Goal: Transaction & Acquisition: Purchase product/service

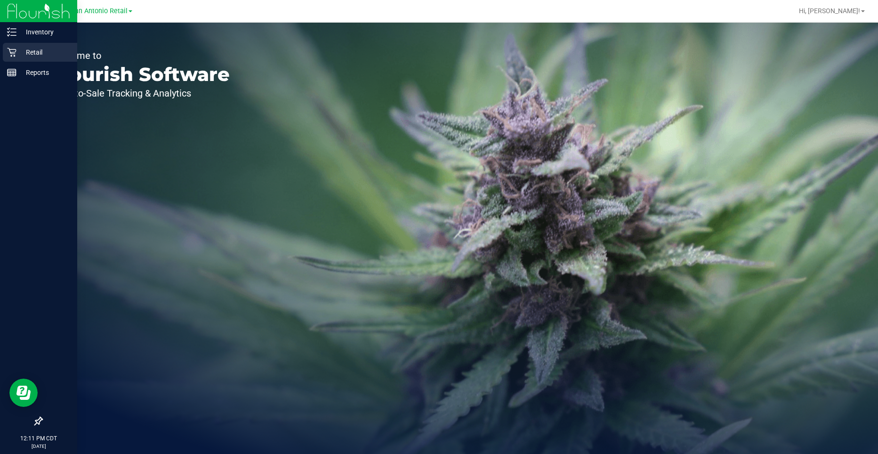
click at [19, 50] on p "Retail" at bounding box center [44, 52] width 57 height 11
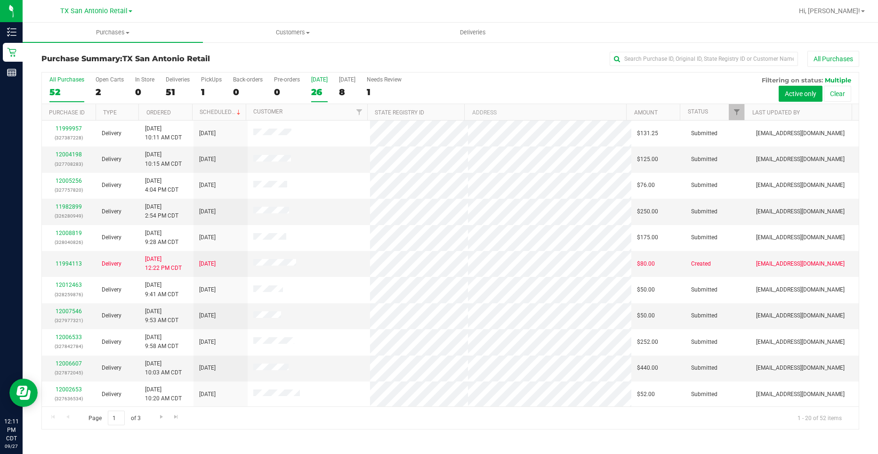
click at [324, 85] on label "Today 26" at bounding box center [319, 89] width 16 height 26
click at [0, 0] on input "Today 26" at bounding box center [0, 0] width 0 height 0
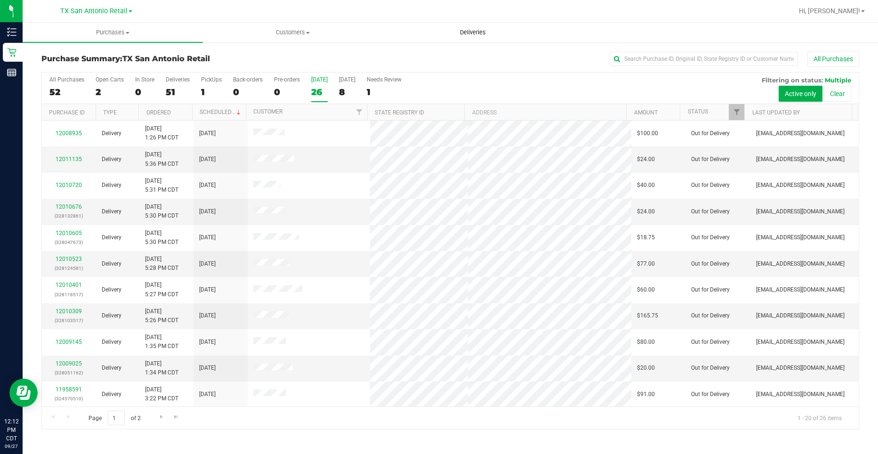
click at [457, 39] on uib-tab-heading "Deliveries" at bounding box center [472, 32] width 179 height 19
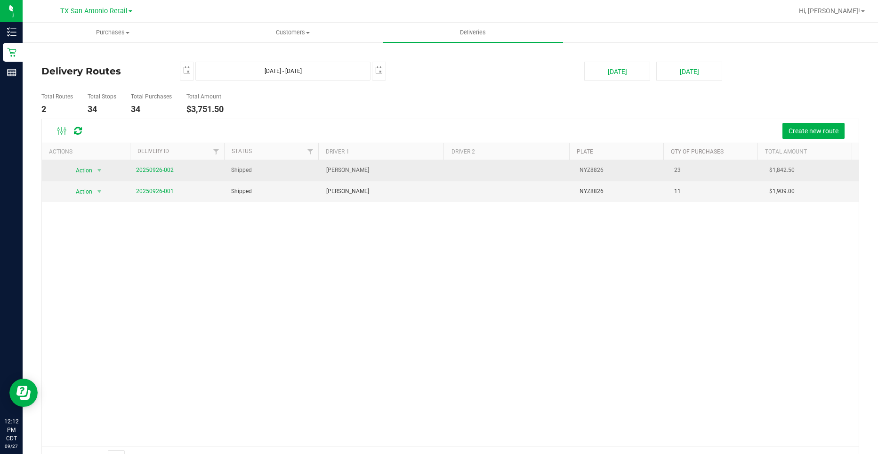
click at [157, 175] on span "20250926-002" at bounding box center [155, 170] width 38 height 9
click at [158, 171] on link "20250926-002" at bounding box center [155, 170] width 38 height 7
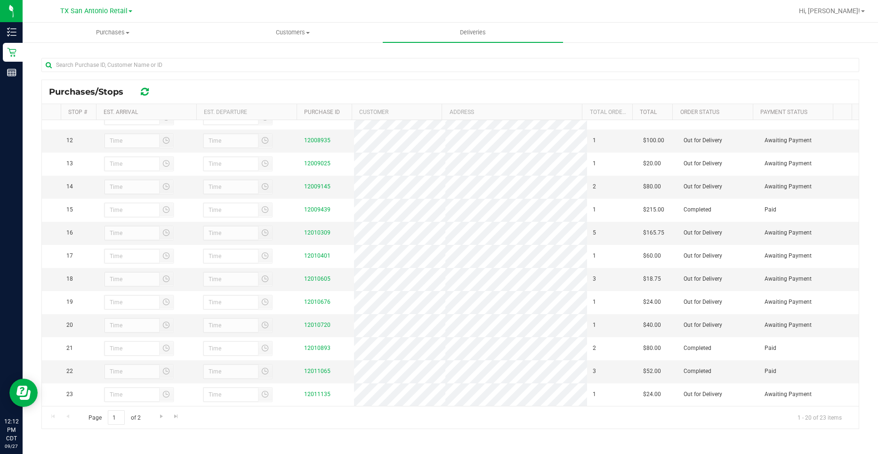
scroll to position [1, 0]
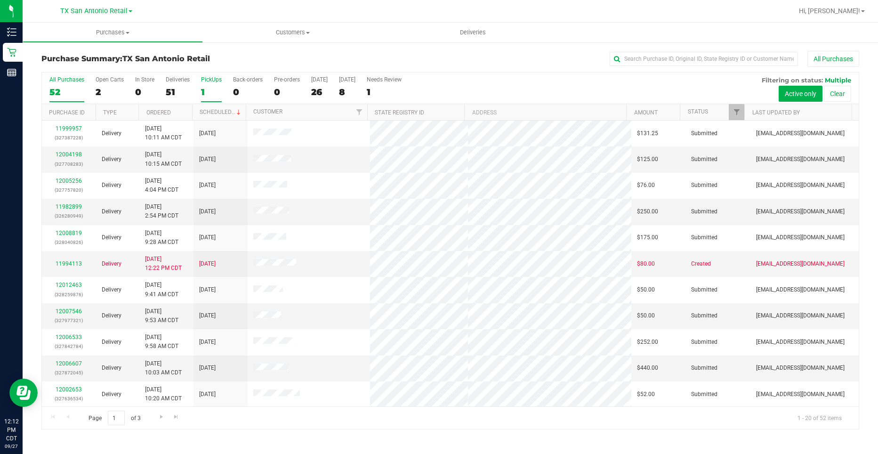
click at [222, 88] on div "All Purchases 52 Open Carts 2 In Store 0 Deliveries 51 PickUps 1 Back-orders 0 …" at bounding box center [450, 89] width 817 height 32
click at [219, 88] on div "1" at bounding box center [211, 92] width 21 height 11
click at [0, 0] on input "PickUps 1" at bounding box center [0, 0] width 0 height 0
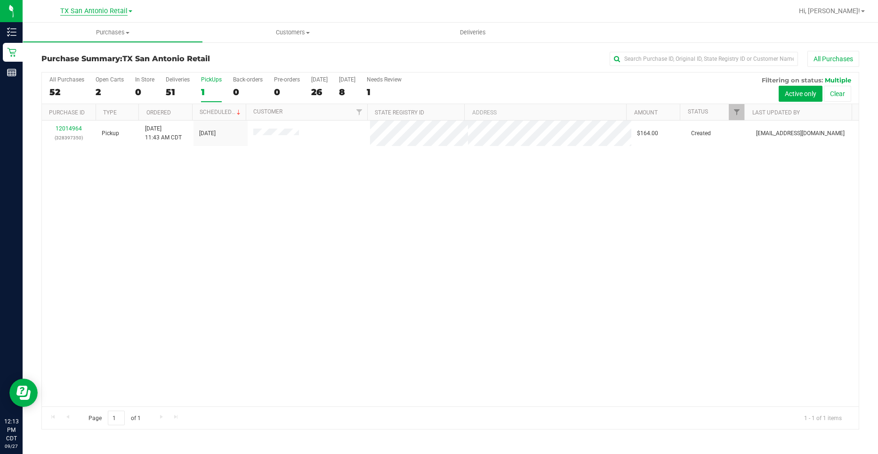
click at [116, 8] on span "TX San Antonio Retail" at bounding box center [93, 11] width 67 height 8
click at [97, 35] on link "TX Austin [GEOGRAPHIC_DATA]" at bounding box center [96, 33] width 138 height 13
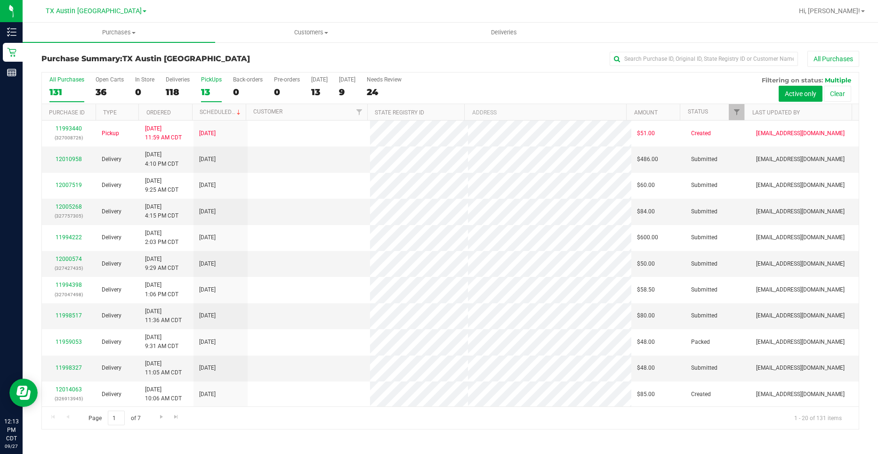
click at [210, 89] on div "13" at bounding box center [211, 92] width 21 height 11
click at [0, 0] on input "PickUps 13" at bounding box center [0, 0] width 0 height 0
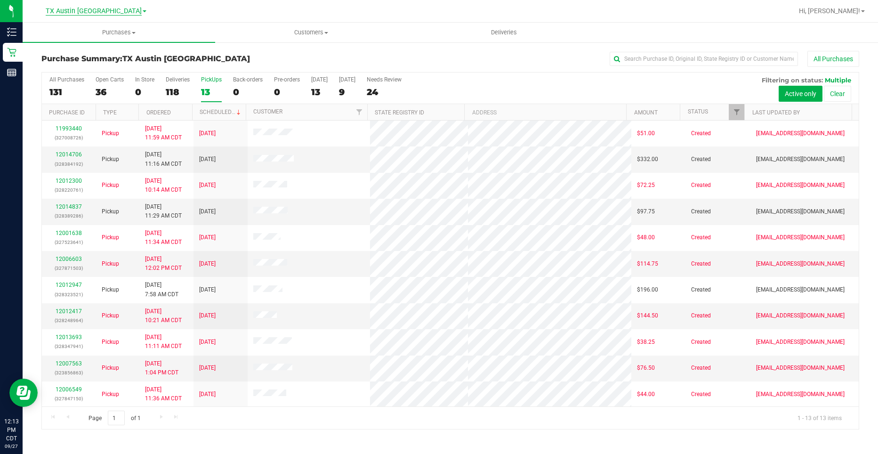
click at [107, 12] on span "TX Austin [GEOGRAPHIC_DATA]" at bounding box center [94, 11] width 96 height 8
click at [101, 46] on link "TX San Antonio Retail" at bounding box center [96, 46] width 138 height 13
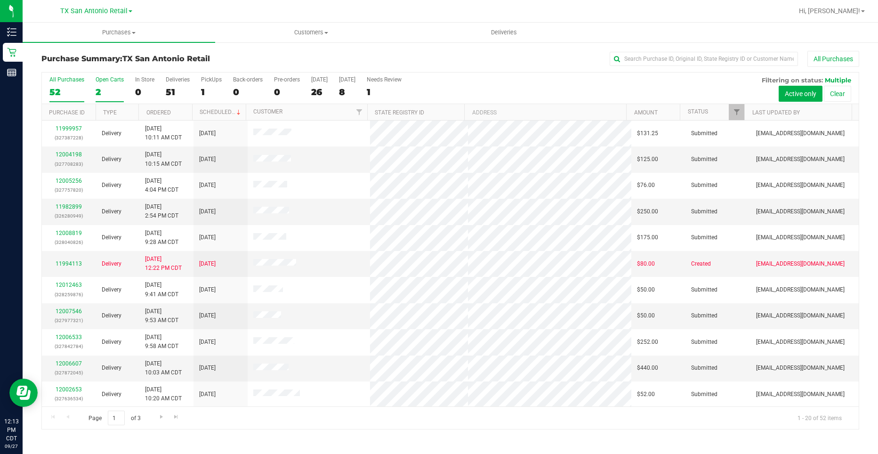
click at [104, 80] on div "Open Carts" at bounding box center [110, 79] width 28 height 7
click at [0, 0] on input "Open Carts 2" at bounding box center [0, 0] width 0 height 0
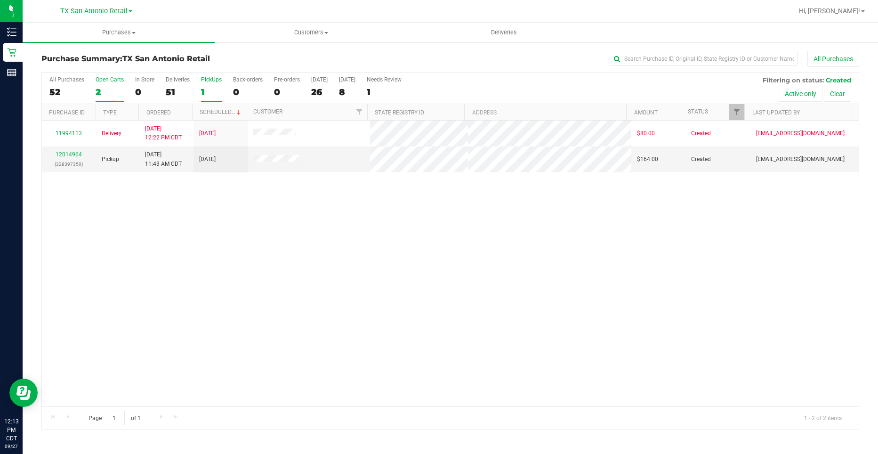
click at [203, 90] on div "1" at bounding box center [211, 92] width 21 height 11
click at [0, 0] on input "PickUps 1" at bounding box center [0, 0] width 0 height 0
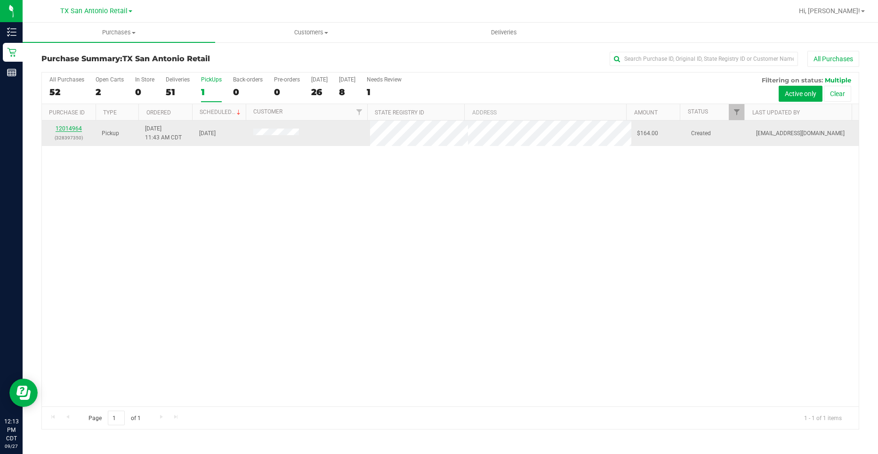
click at [76, 126] on link "12014964" at bounding box center [69, 128] width 26 height 7
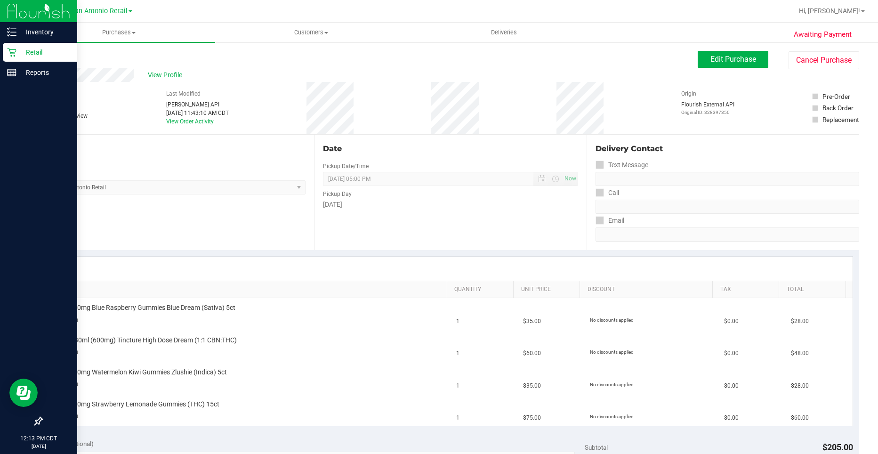
click at [27, 58] on div "Retail" at bounding box center [40, 52] width 74 height 19
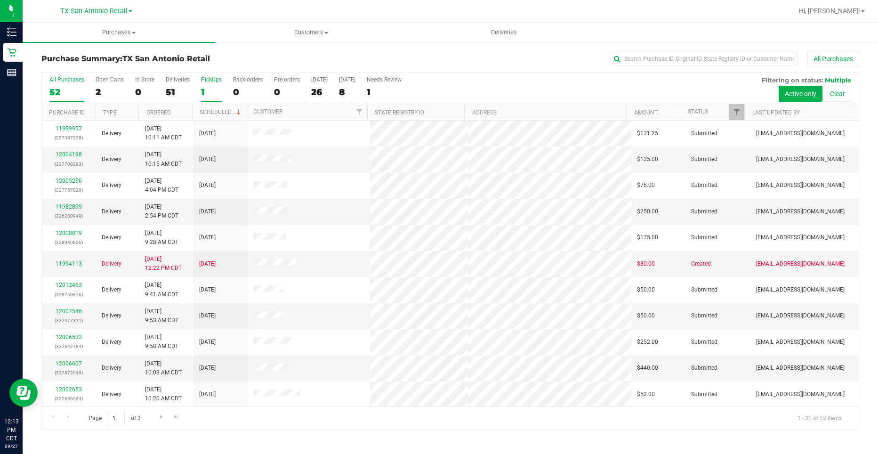
click at [214, 90] on div "1" at bounding box center [211, 92] width 21 height 11
click at [0, 0] on input "PickUps 1" at bounding box center [0, 0] width 0 height 0
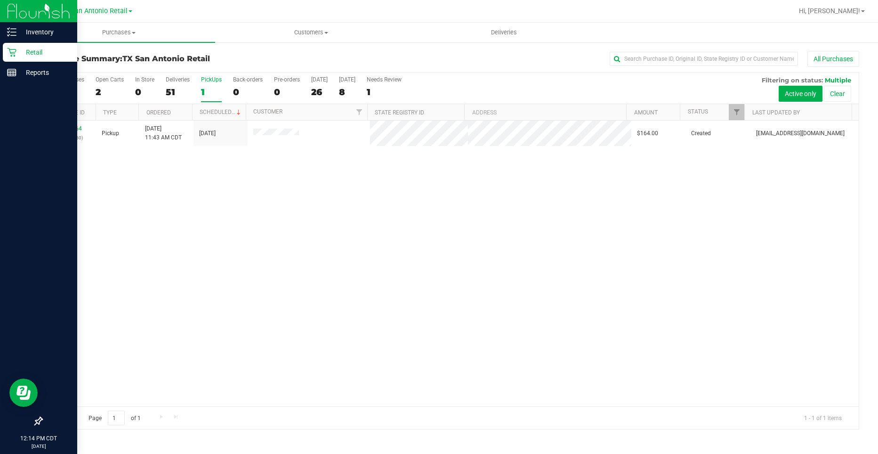
click at [21, 57] on p "Retail" at bounding box center [44, 52] width 57 height 11
click at [17, 57] on p "Retail" at bounding box center [44, 52] width 57 height 11
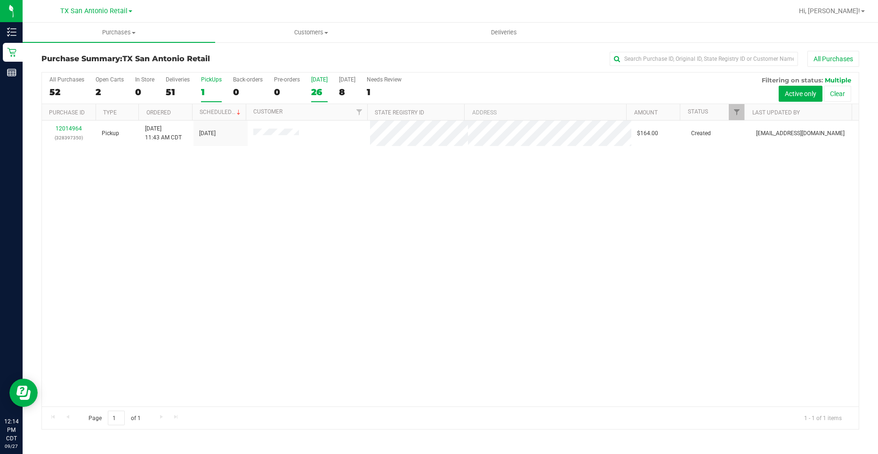
click at [326, 93] on div "26" at bounding box center [319, 92] width 16 height 11
click at [0, 0] on input "Today 26" at bounding box center [0, 0] width 0 height 0
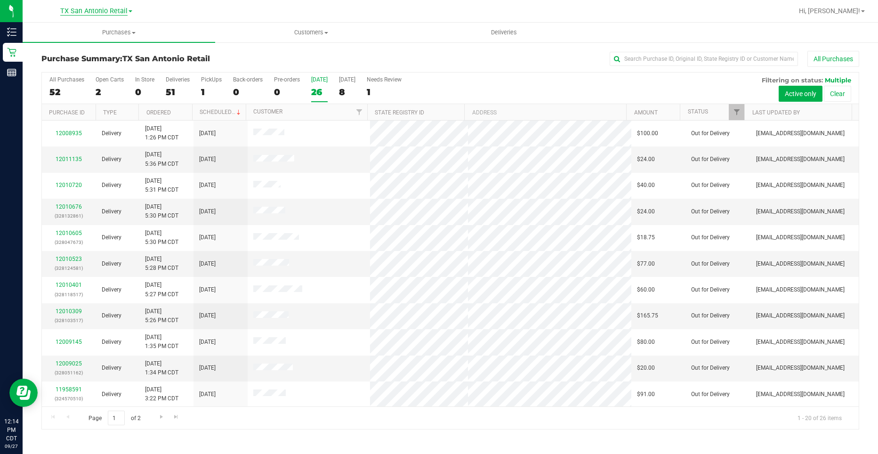
click at [88, 12] on span "TX San Antonio Retail" at bounding box center [93, 11] width 67 height 8
click at [101, 37] on link "TX Austin [GEOGRAPHIC_DATA]" at bounding box center [96, 33] width 138 height 13
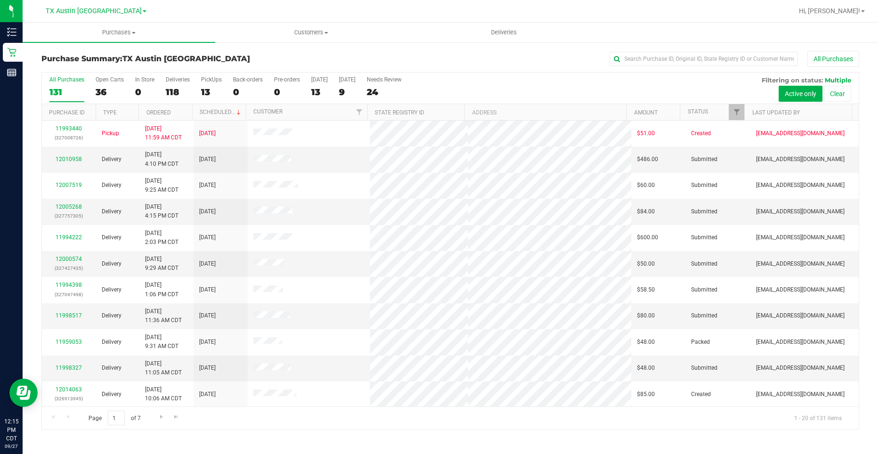
drag, startPoint x: 105, startPoint y: 8, endPoint x: 107, endPoint y: 37, distance: 29.3
click at [105, 8] on span "TX Austin [GEOGRAPHIC_DATA]" at bounding box center [94, 11] width 96 height 8
click at [104, 49] on link "TX San Antonio Retail" at bounding box center [96, 46] width 138 height 13
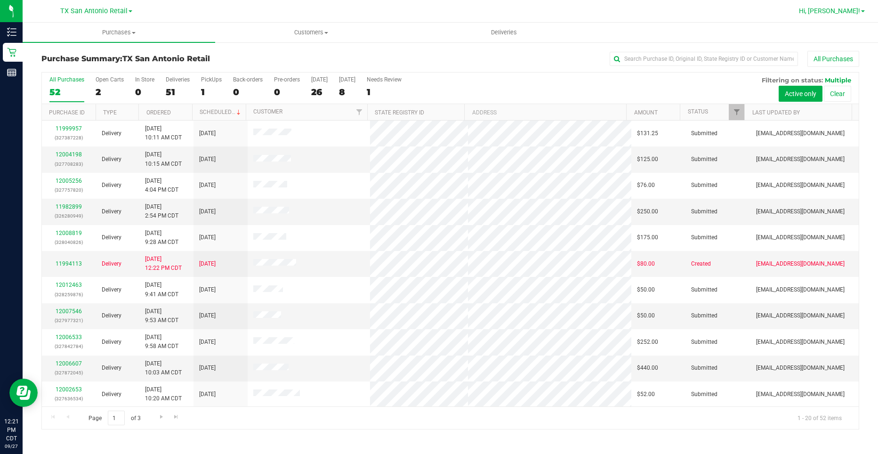
click at [841, 8] on span "Hi, [PERSON_NAME]!" at bounding box center [829, 11] width 61 height 8
click at [301, 29] on span "Customers" at bounding box center [312, 32] width 192 height 8
click at [287, 60] on li "All customers" at bounding box center [311, 56] width 193 height 11
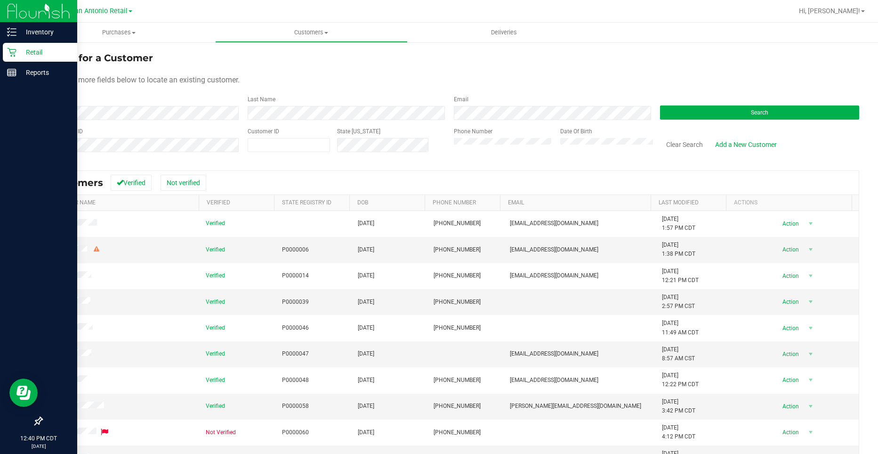
click at [20, 51] on p "Retail" at bounding box center [44, 52] width 57 height 11
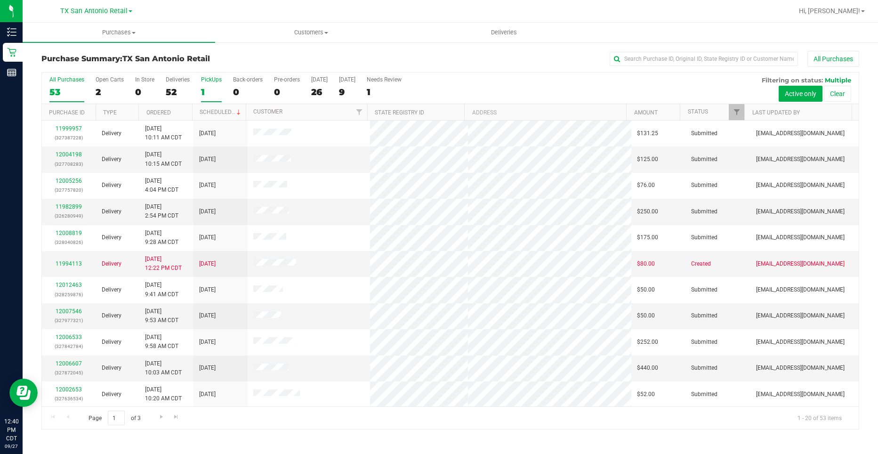
click at [213, 89] on div "1" at bounding box center [211, 92] width 21 height 11
click at [0, 0] on input "PickUps 1" at bounding box center [0, 0] width 0 height 0
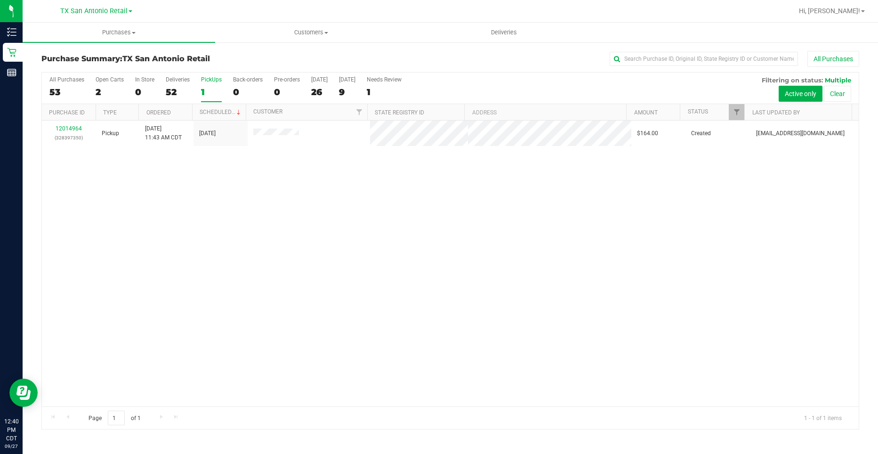
click at [334, 84] on div "All Purchases 53 Open Carts 2 In Store 0 Deliveries 52 PickUps 1 Back-orders 0 …" at bounding box center [450, 89] width 817 height 32
click at [317, 89] on div "26" at bounding box center [319, 92] width 16 height 11
click at [0, 0] on input "Today 26" at bounding box center [0, 0] width 0 height 0
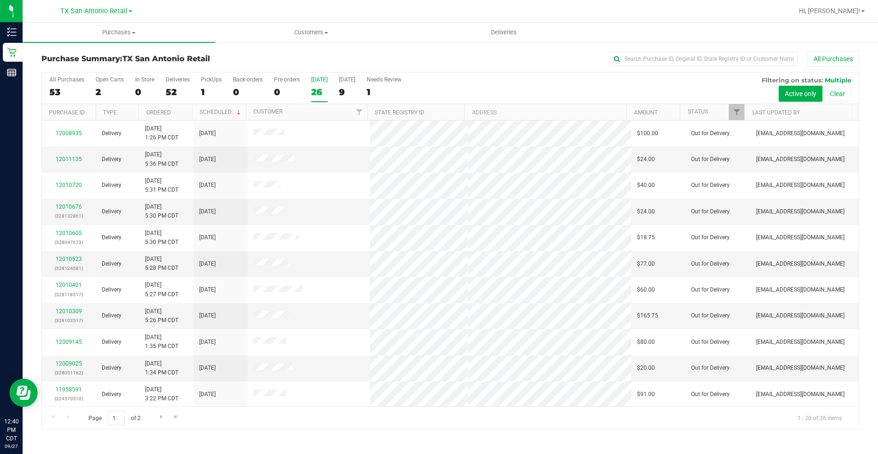
click at [351, 89] on div "9" at bounding box center [347, 92] width 16 height 11
click at [0, 0] on input "Tomorrow 9" at bounding box center [0, 0] width 0 height 0
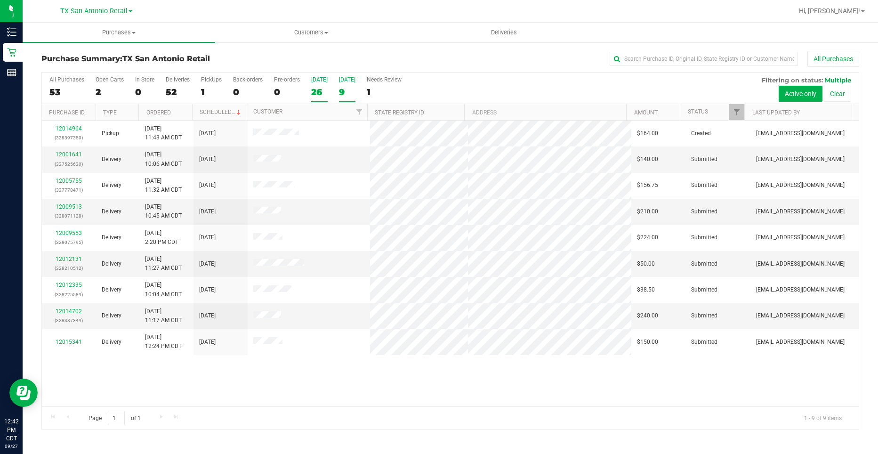
click at [322, 91] on div "26" at bounding box center [319, 92] width 16 height 11
click at [0, 0] on input "Today 26" at bounding box center [0, 0] width 0 height 0
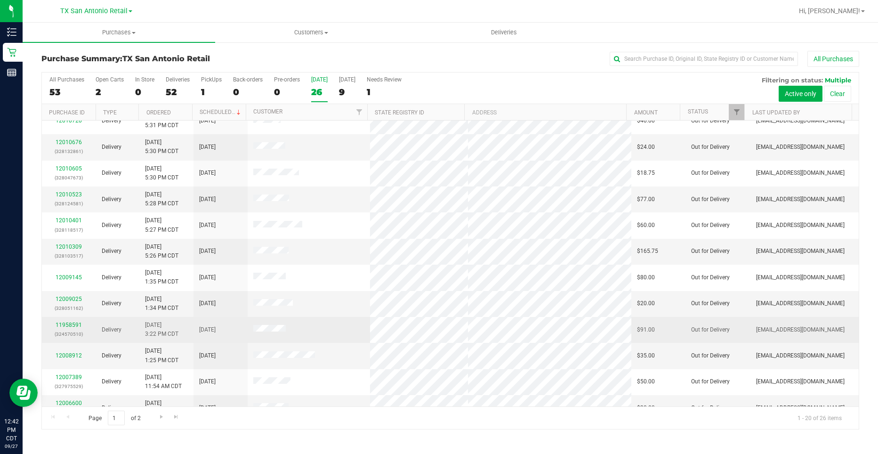
scroll to position [47, 0]
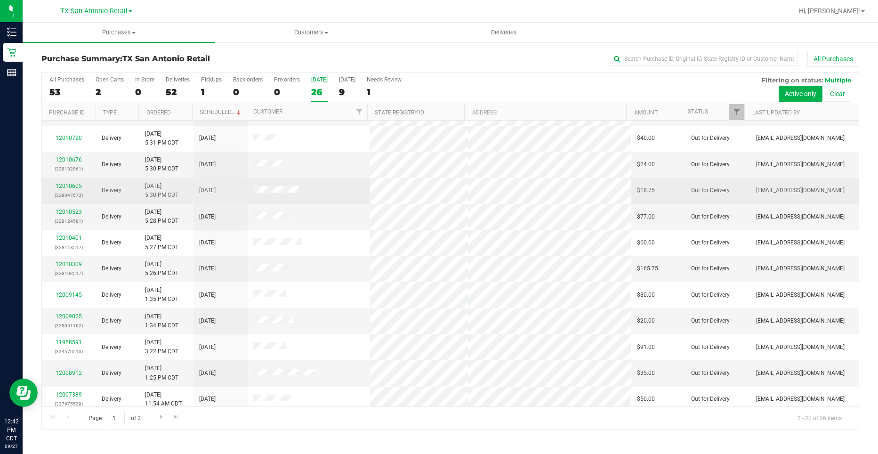
click at [292, 194] on span at bounding box center [276, 190] width 46 height 9
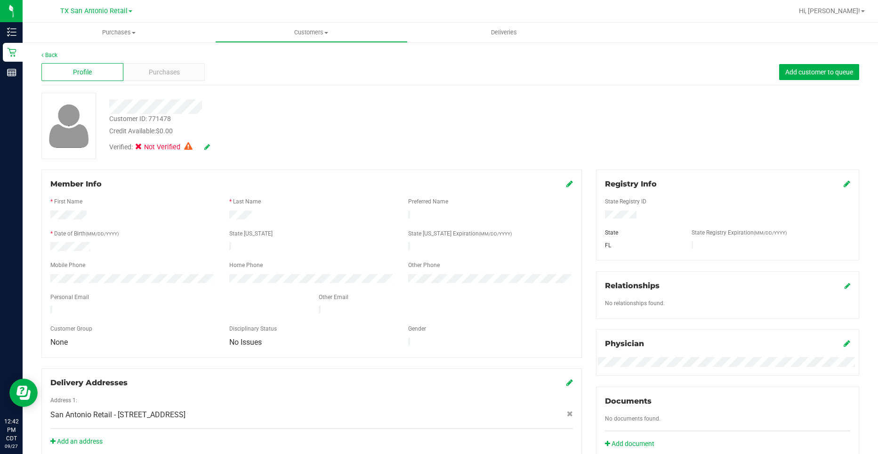
click at [212, 146] on div "Verified: Not Verified" at bounding box center [171, 147] width 124 height 10
click at [206, 147] on icon at bounding box center [207, 147] width 6 height 7
click at [209, 149] on icon at bounding box center [207, 147] width 8 height 7
click at [209, 149] on icon at bounding box center [207, 147] width 6 height 7
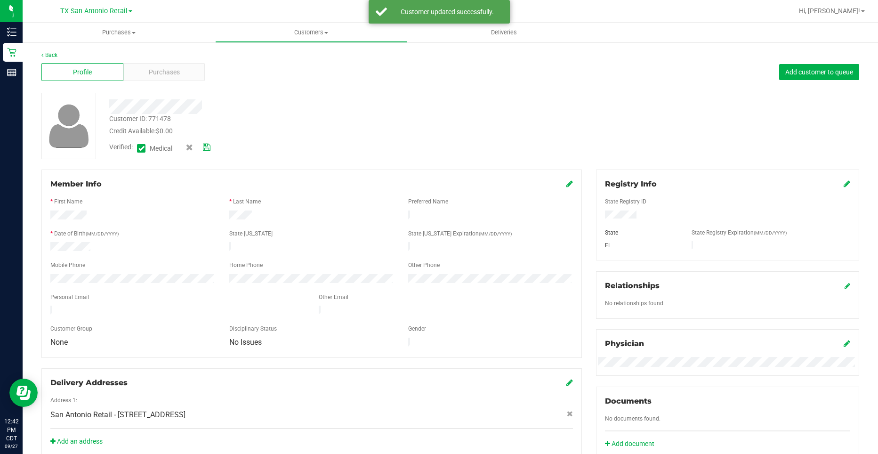
click at [835, 187] on div "Registry Info" at bounding box center [727, 184] width 245 height 11
click at [836, 187] on div "Registry Info" at bounding box center [727, 184] width 245 height 11
click at [844, 187] on icon at bounding box center [847, 184] width 7 height 8
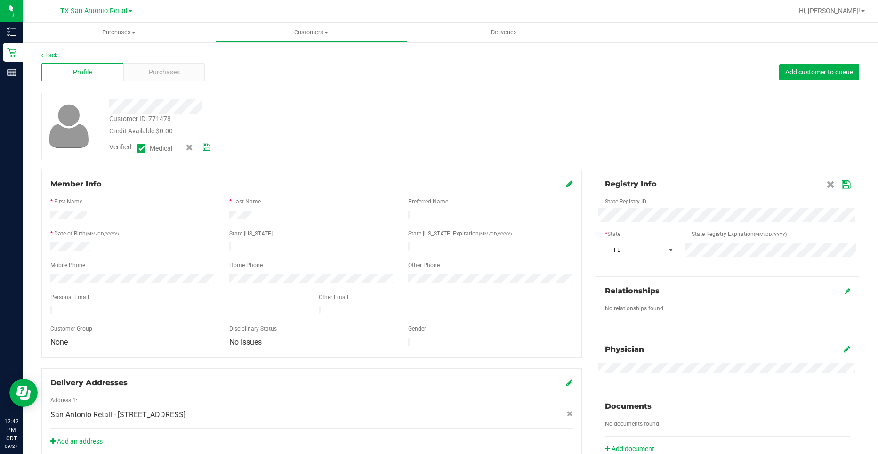
click at [752, 225] on div at bounding box center [727, 226] width 245 height 8
click at [842, 183] on icon at bounding box center [846, 185] width 8 height 8
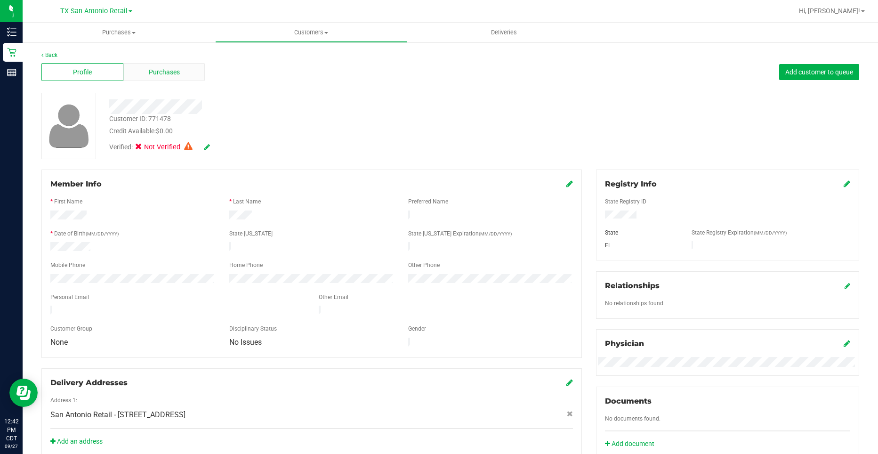
click at [166, 65] on div "Purchases" at bounding box center [164, 72] width 82 height 18
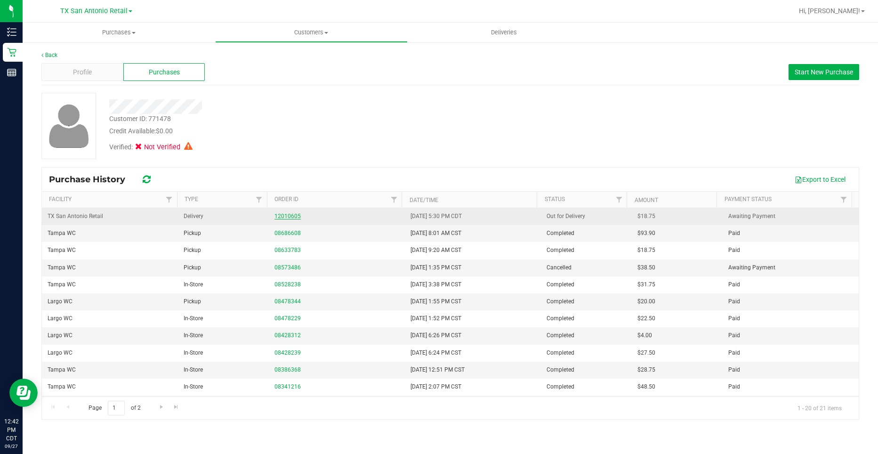
click at [284, 217] on link "12010605" at bounding box center [288, 216] width 26 height 7
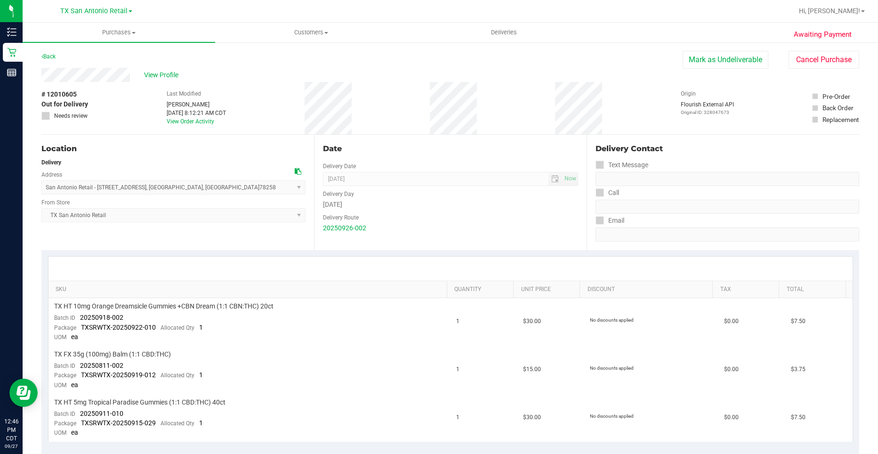
click at [71, 94] on span "# 12010605" at bounding box center [58, 94] width 35 height 10
drag, startPoint x: 71, startPoint y: 94, endPoint x: 102, endPoint y: 87, distance: 31.9
click at [102, 87] on div "# 12010605 Out for Delivery Needs review Last Modified Rebecca Green Sep 27, 20…" at bounding box center [450, 108] width 818 height 52
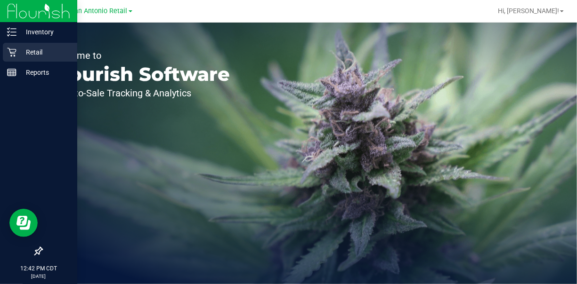
click at [16, 55] on p "Retail" at bounding box center [44, 52] width 57 height 11
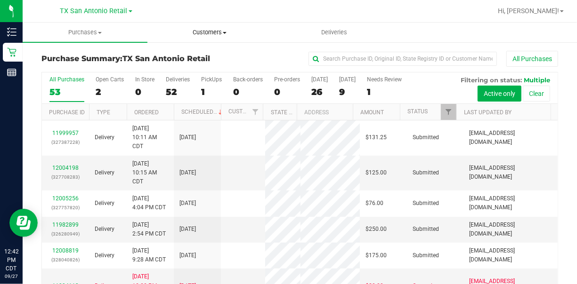
click at [172, 34] on span "Customers" at bounding box center [210, 32] width 124 height 8
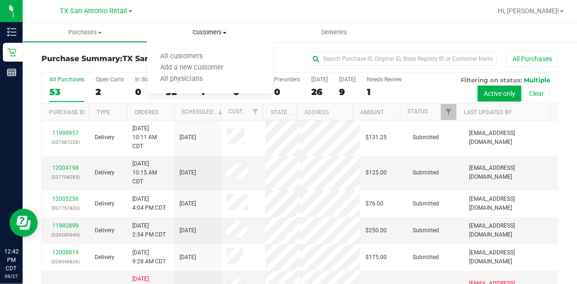
click at [162, 50] on ul "All customers Add a new customer All physicians" at bounding box center [209, 68] width 125 height 51
click at [182, 34] on span "Customers" at bounding box center [209, 32] width 125 height 8
click at [189, 62] on li "All customers" at bounding box center [209, 56] width 125 height 11
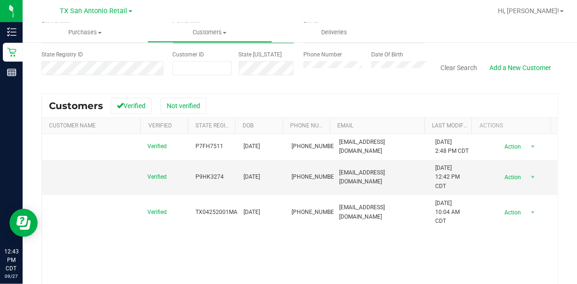
scroll to position [94, 0]
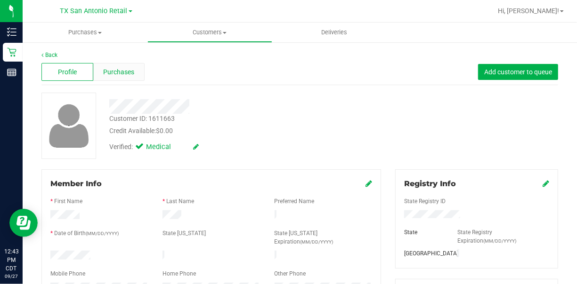
click at [141, 73] on div "Purchases" at bounding box center [119, 72] width 52 height 18
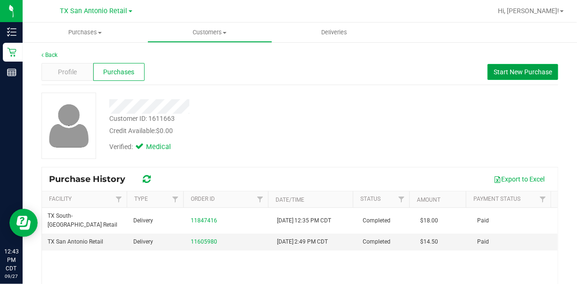
click at [515, 73] on span "Start New Purchase" at bounding box center [523, 72] width 58 height 8
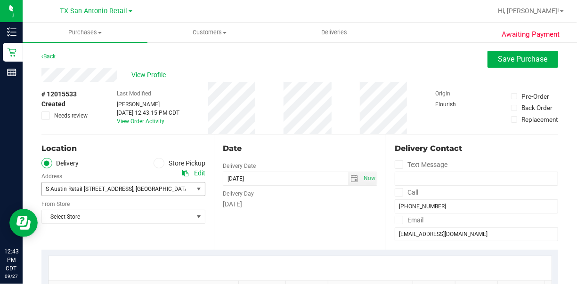
click at [156, 186] on span ", [GEOGRAPHIC_DATA]" at bounding box center [161, 189] width 57 height 7
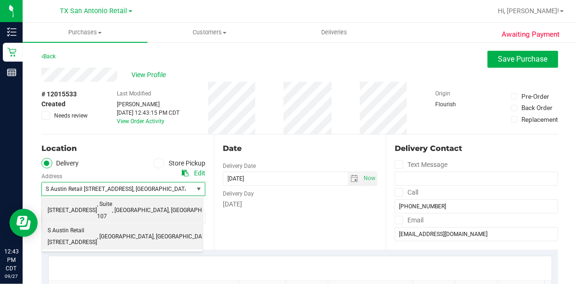
click at [152, 205] on span ", [GEOGRAPHIC_DATA]" at bounding box center [140, 211] width 57 height 12
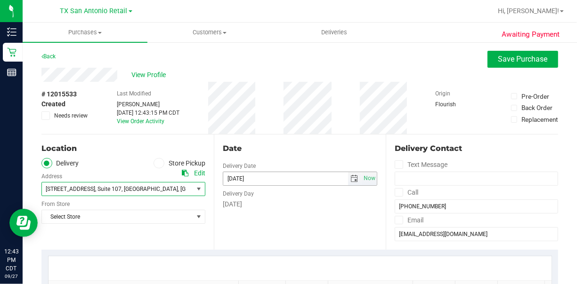
click at [302, 177] on input "[DATE]" at bounding box center [285, 178] width 125 height 13
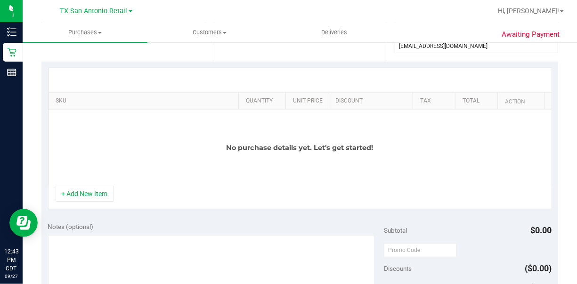
scroll to position [94, 0]
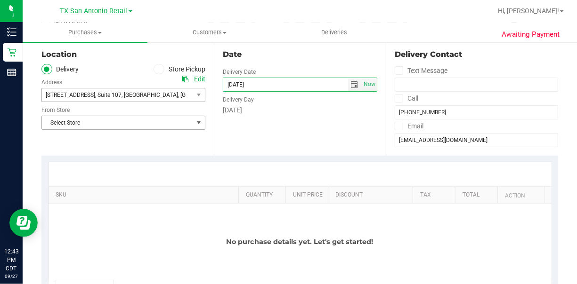
click at [113, 124] on span "Select Store" at bounding box center [117, 122] width 151 height 13
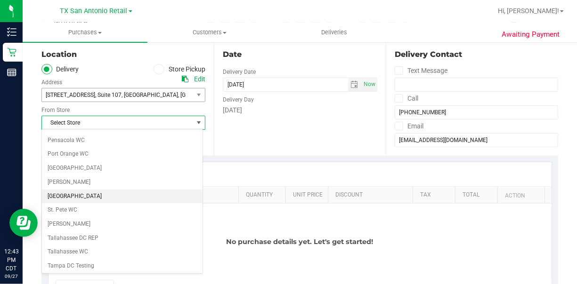
scroll to position [612, 0]
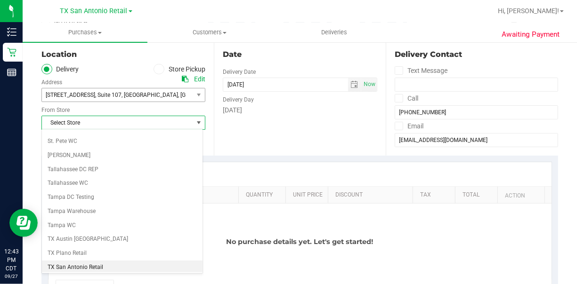
click at [114, 261] on li "TX San Antonio Retail" at bounding box center [122, 268] width 161 height 14
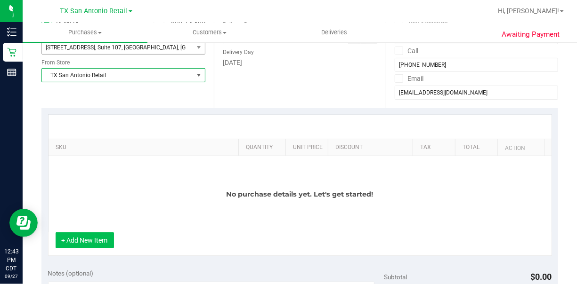
scroll to position [188, 0]
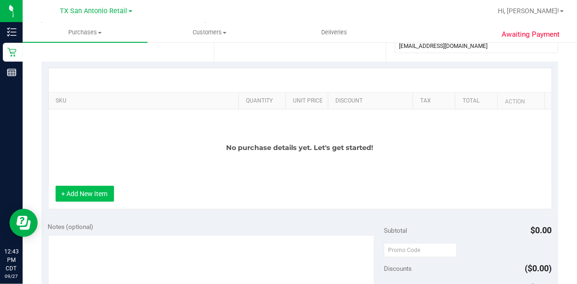
click at [90, 202] on button "+ Add New Item" at bounding box center [85, 194] width 58 height 16
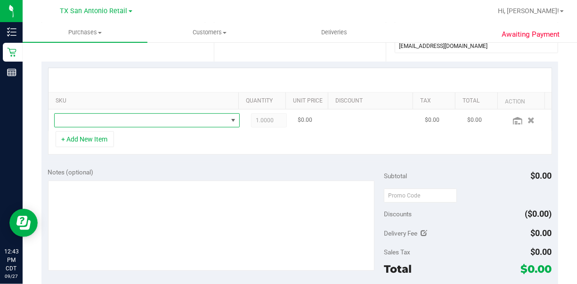
click at [85, 120] on span "NO DATA FOUND" at bounding box center [141, 120] width 173 height 13
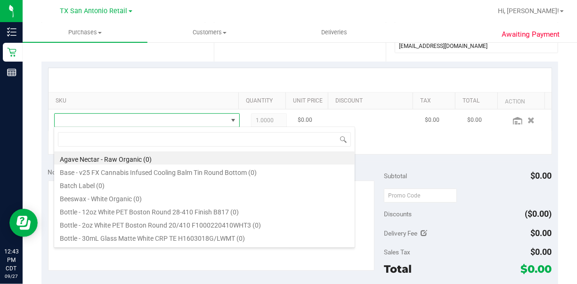
scroll to position [14, 164]
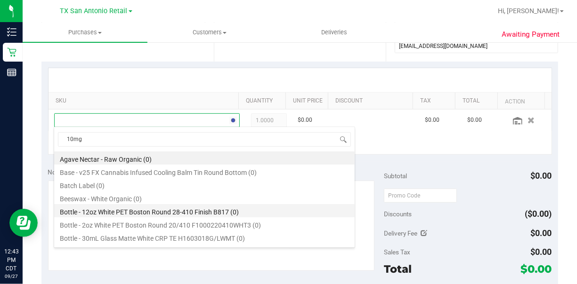
type input "10mg"
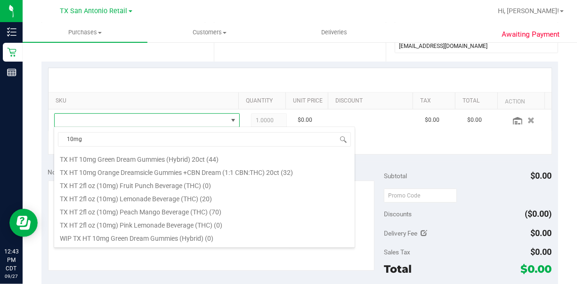
scroll to position [283, 0]
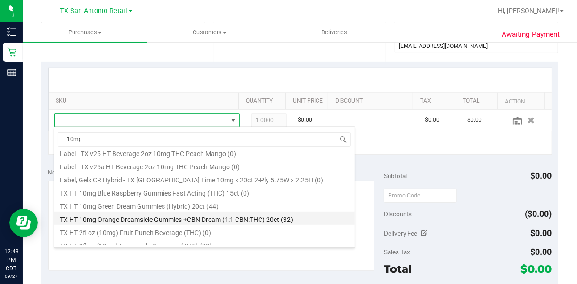
click at [198, 220] on li "TX HT 10mg Orange Dreamsicle Gummies +CBN Dream (1:1 CBN:THC) 20ct (32)" at bounding box center [204, 218] width 300 height 13
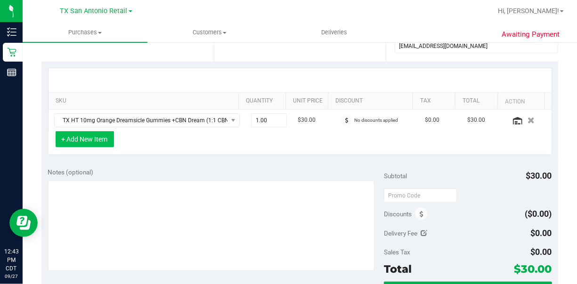
click at [89, 139] on button "+ Add New Item" at bounding box center [85, 139] width 58 height 16
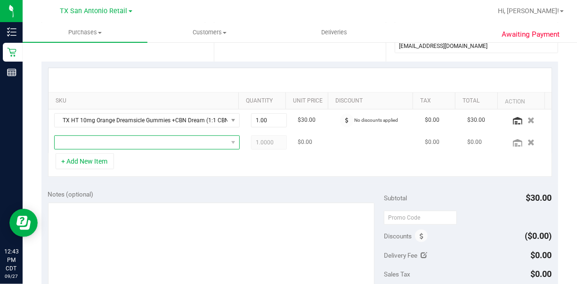
click at [123, 143] on span "NO DATA FOUND" at bounding box center [141, 142] width 173 height 13
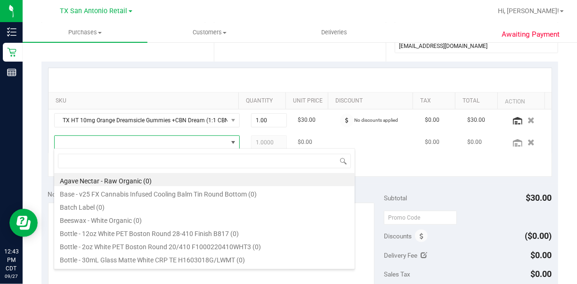
scroll to position [14, 164]
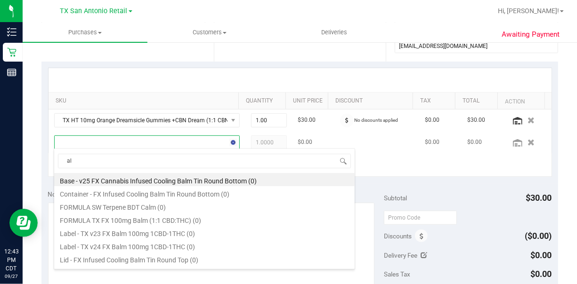
type input "a"
type input "balm"
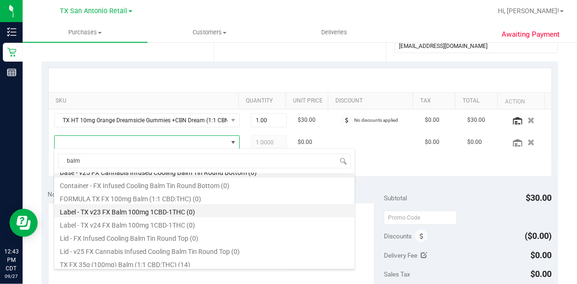
scroll to position [11, 0]
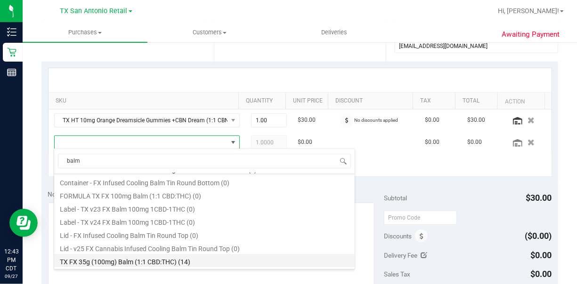
click at [169, 265] on li "TX FX 35g (100mg) Balm (1:1 CBD:THC) (14)" at bounding box center [204, 260] width 300 height 13
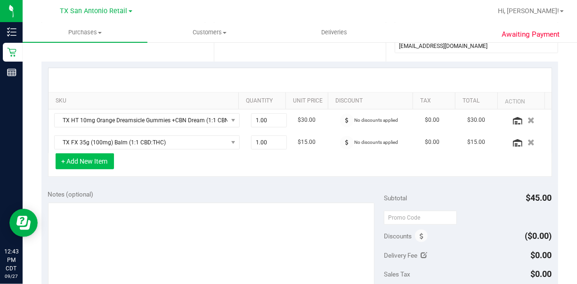
click at [89, 159] on button "+ Add New Item" at bounding box center [85, 162] width 58 height 16
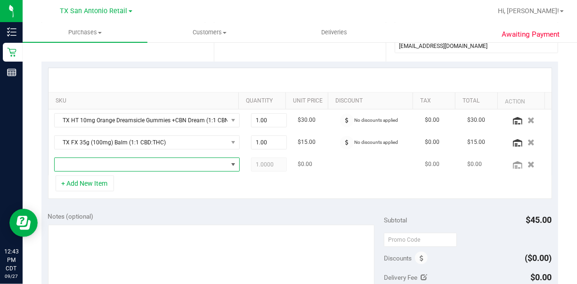
click at [108, 162] on span "NO DATA FOUND" at bounding box center [141, 164] width 173 height 13
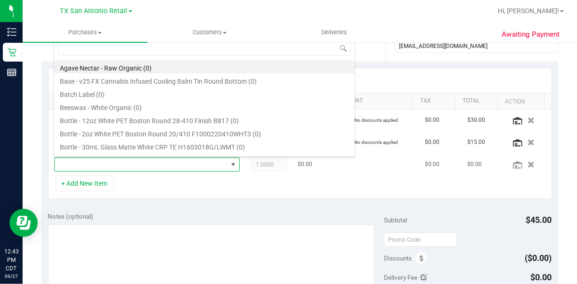
scroll to position [14, 164]
type input "tropical parad"
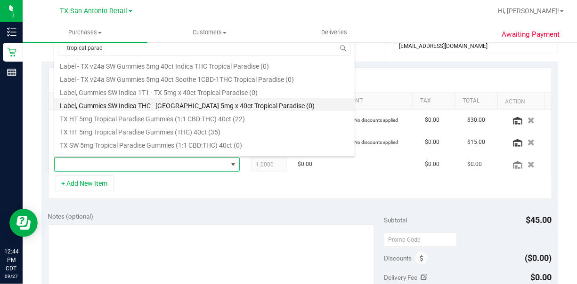
scroll to position [122, 0]
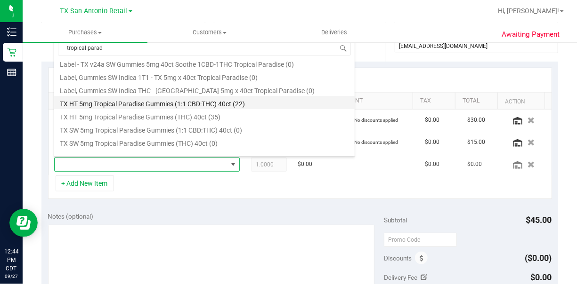
click at [227, 107] on li "TX HT 5mg Tropical Paradise Gummies (1:1 CBD:THC) 40ct (22)" at bounding box center [204, 102] width 300 height 13
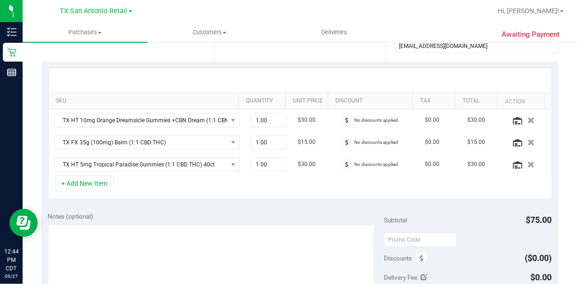
click at [192, 176] on div "+ Add New Item" at bounding box center [300, 188] width 504 height 24
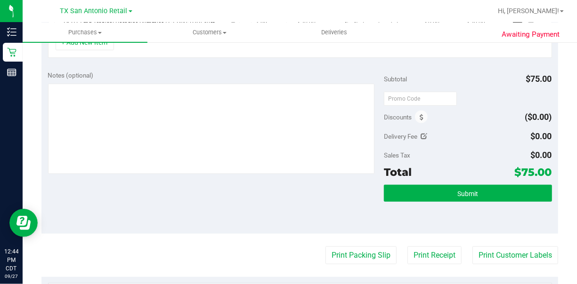
scroll to position [141, 0]
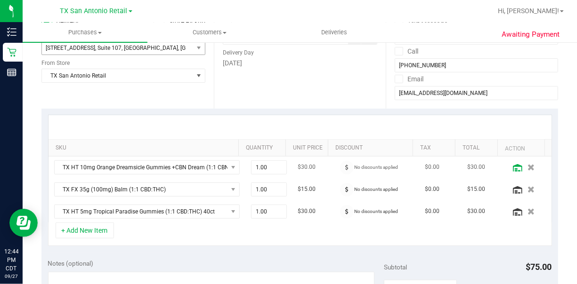
click at [513, 170] on icon at bounding box center [517, 168] width 9 height 8
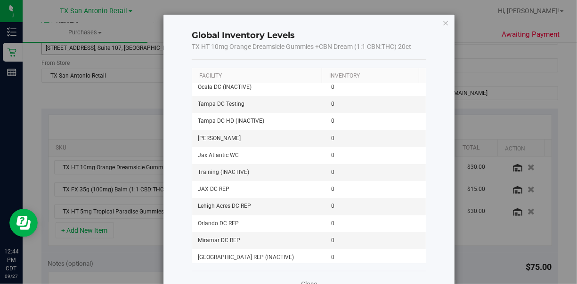
scroll to position [26, 0]
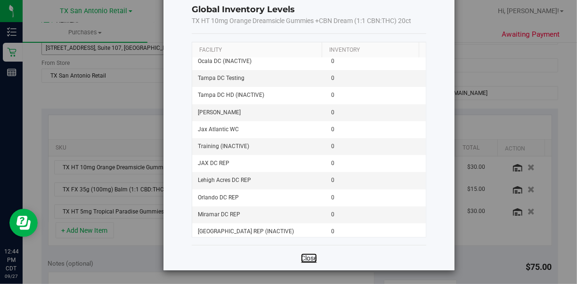
click at [312, 259] on link "Close" at bounding box center [309, 258] width 16 height 9
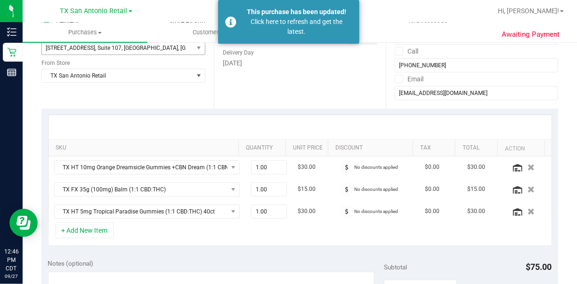
scroll to position [0, 0]
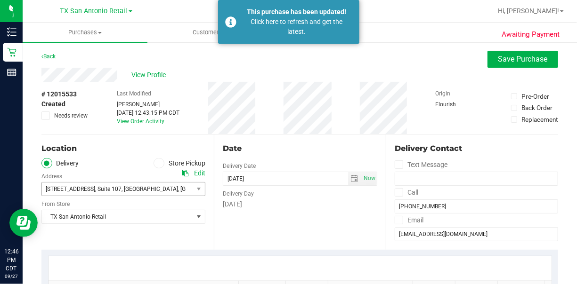
click at [69, 96] on span "# 12015533" at bounding box center [58, 94] width 35 height 10
click at [69, 97] on span "# 12015533" at bounding box center [58, 94] width 35 height 10
copy div "# 12015533"
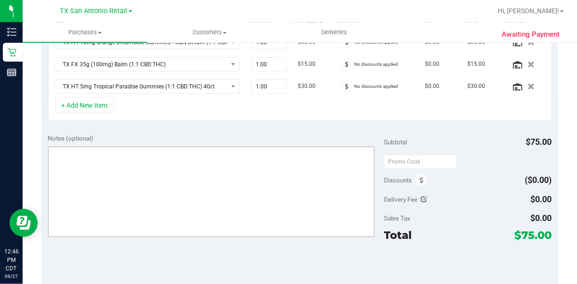
scroll to position [283, 0]
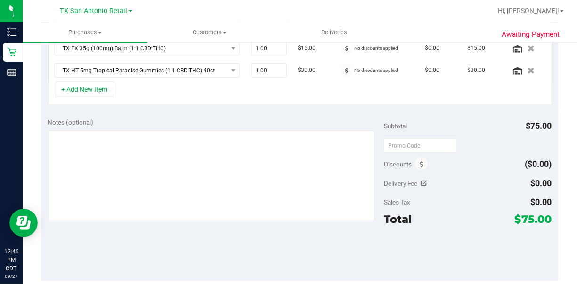
click at [168, 240] on div "Notes (optional) Subtotal $75.00 Discounts ($0.00) Delivery Fee $0.00 Sales Tax…" at bounding box center [299, 197] width 517 height 170
click at [528, 232] on div at bounding box center [468, 253] width 168 height 42
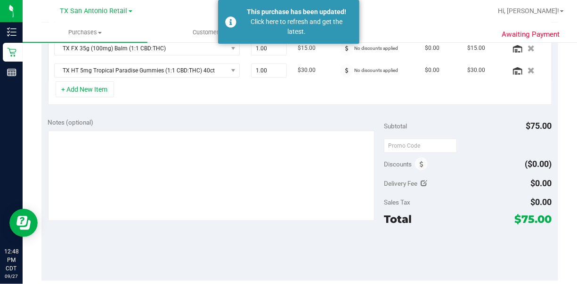
click at [133, 93] on div "+ Add New Item" at bounding box center [300, 93] width 504 height 24
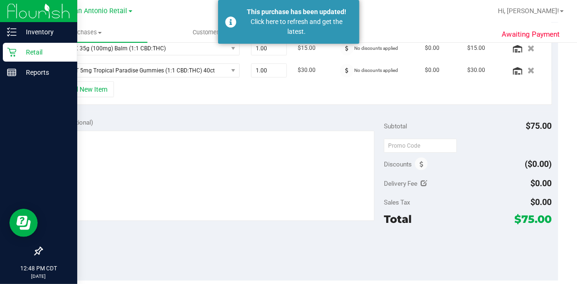
click at [21, 51] on p "Retail" at bounding box center [44, 52] width 57 height 11
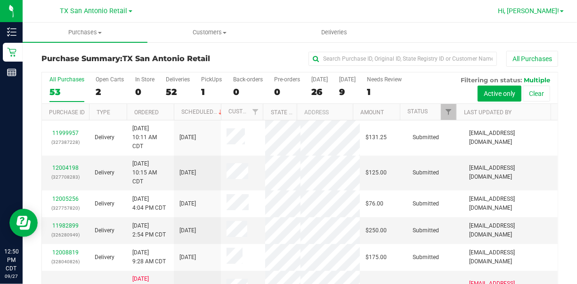
click at [553, 13] on span "Hi, [PERSON_NAME]!" at bounding box center [528, 11] width 61 height 8
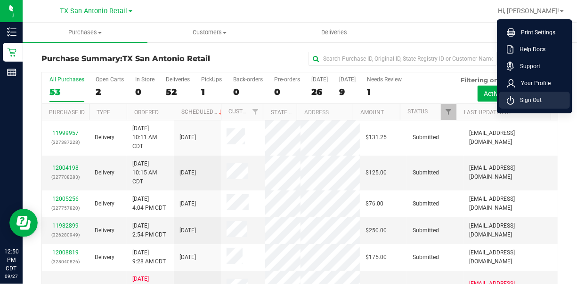
click at [529, 102] on span "Sign Out" at bounding box center [527, 100] width 27 height 9
